Goal: Information Seeking & Learning: Check status

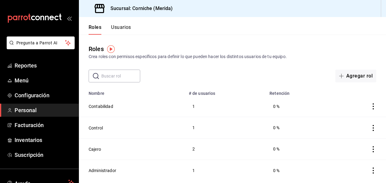
click at [34, 111] on span "Personal" at bounding box center [44, 110] width 59 height 8
click at [27, 81] on span "Menú" at bounding box center [44, 80] width 59 height 8
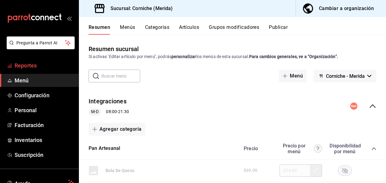
click at [27, 62] on span "Reportes" at bounding box center [44, 65] width 59 height 8
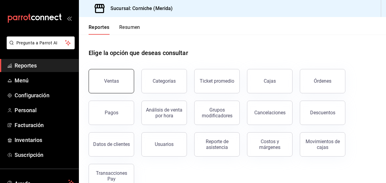
click at [121, 86] on button "Ventas" at bounding box center [112, 81] width 46 height 24
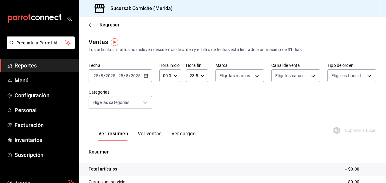
click at [145, 75] on icon "button" at bounding box center [146, 75] width 4 height 4
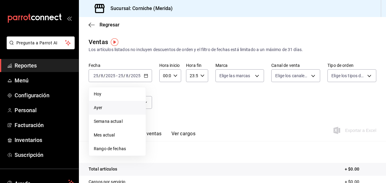
click at [109, 111] on li "Ayer" at bounding box center [117, 108] width 57 height 14
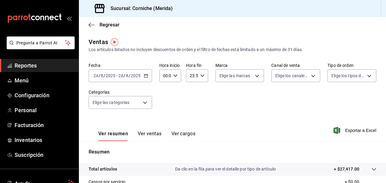
click at [148, 78] on icon "button" at bounding box center [146, 75] width 4 height 4
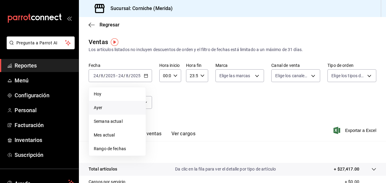
click at [115, 109] on span "Ayer" at bounding box center [117, 107] width 47 height 6
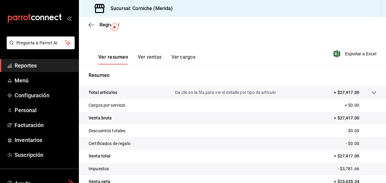
scroll to position [5, 0]
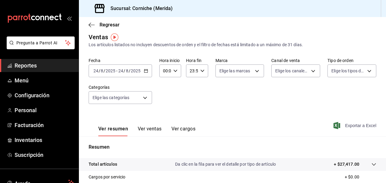
click at [349, 126] on span "Exportar a Excel" at bounding box center [356, 125] width 42 height 7
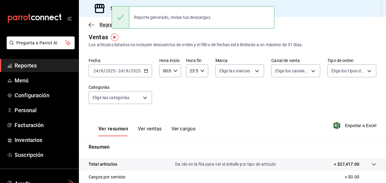
click at [92, 27] on icon "button" at bounding box center [92, 24] width 6 height 5
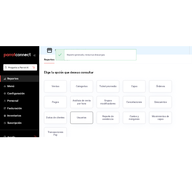
scroll to position [15, 0]
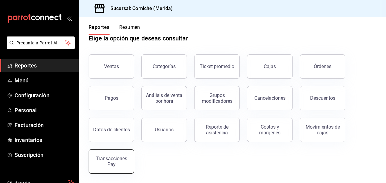
click at [123, 161] on div "Transacciones Pay" at bounding box center [112, 161] width 38 height 12
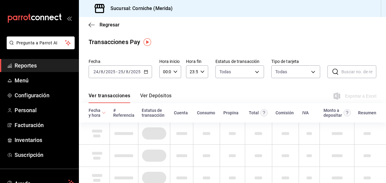
click at [147, 70] on \(Stroke\) "button" at bounding box center [146, 71] width 4 height 3
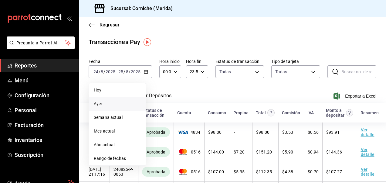
click at [115, 103] on span "Ayer" at bounding box center [117, 103] width 47 height 6
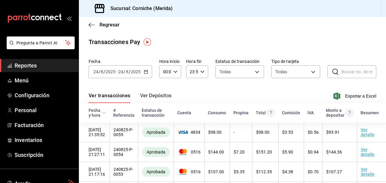
click at [146, 72] on icon "button" at bounding box center [146, 72] width 4 height 4
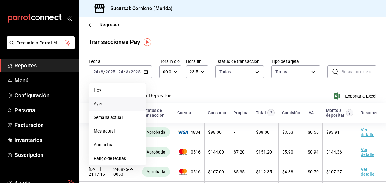
click at [106, 106] on span "Ayer" at bounding box center [117, 103] width 47 height 6
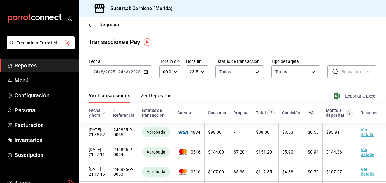
click at [353, 98] on span "Exportar a Excel" at bounding box center [356, 95] width 42 height 7
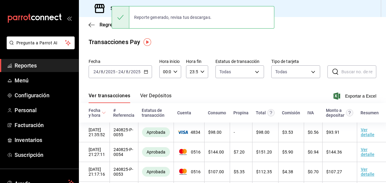
click at [99, 55] on div "Transacciones Pay Fecha [DATE] [DATE] - [DATE] [DATE] Hora inicio 00:00 Hora in…" at bounding box center [232, 178] width 307 height 282
click at [93, 25] on icon "button" at bounding box center [92, 25] width 6 height 0
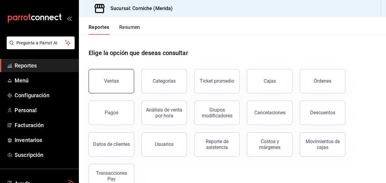
click at [103, 82] on button "Ventas" at bounding box center [112, 81] width 46 height 24
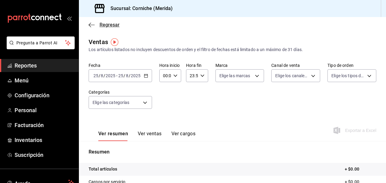
click at [90, 26] on icon "button" at bounding box center [92, 24] width 6 height 5
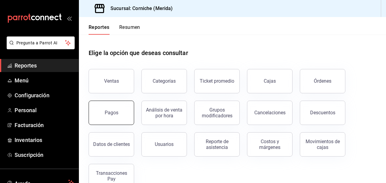
click at [124, 112] on button "Pagos" at bounding box center [112, 112] width 46 height 24
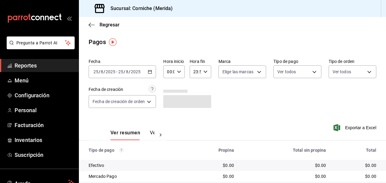
click at [151, 69] on div "[DATE] [DATE] - [DATE] [DATE]" at bounding box center [122, 71] width 67 height 13
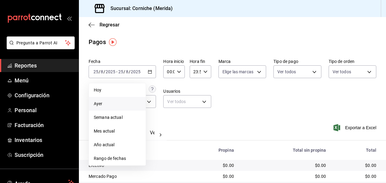
click at [111, 103] on span "Ayer" at bounding box center [117, 103] width 47 height 6
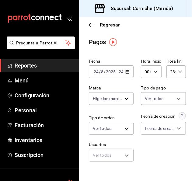
click at [126, 71] on \(Stroke\) "button" at bounding box center [127, 71] width 3 height 0
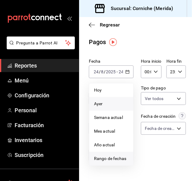
click at [106, 157] on span "Rango de fechas" at bounding box center [111, 158] width 34 height 6
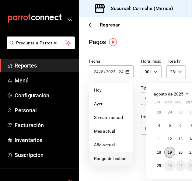
click at [171, 152] on abbr "19" at bounding box center [169, 152] width 4 height 4
click at [155, 170] on button "25" at bounding box center [158, 165] width 11 height 11
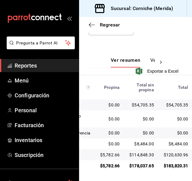
scroll to position [0, 35]
